Goal: Find specific page/section: Find specific page/section

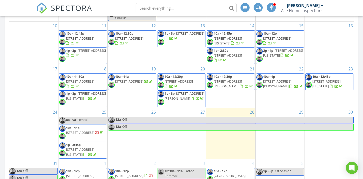
scroll to position [40, 0]
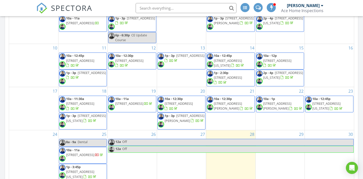
click at [167, 10] on input "text" at bounding box center [186, 8] width 101 height 10
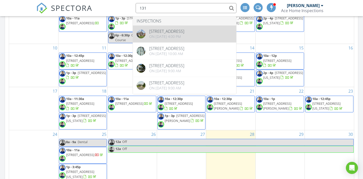
type input "131"
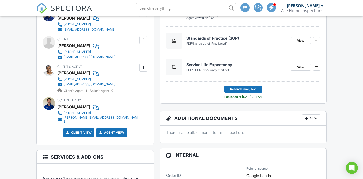
scroll to position [190, 0]
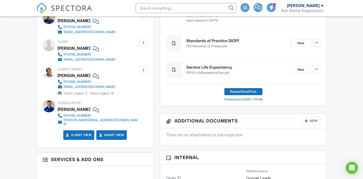
click at [93, 58] on div "[EMAIL_ADDRESS][DOMAIN_NAME]" at bounding box center [90, 60] width 52 height 4
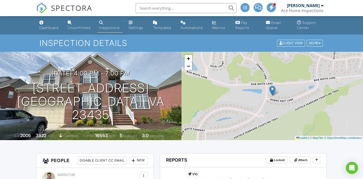
scroll to position [0, 0]
click at [45, 26] on div "Dashboard" at bounding box center [48, 27] width 19 height 4
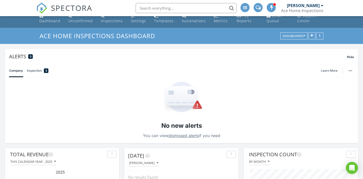
scroll to position [7, 0]
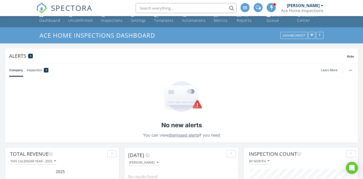
click at [32, 71] on link "Inspection 3" at bounding box center [37, 70] width 21 height 13
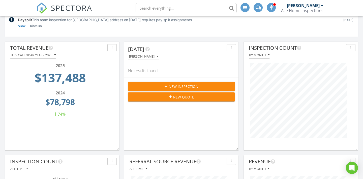
scroll to position [120, 0]
